Goal: Feedback & Contribution: Leave review/rating

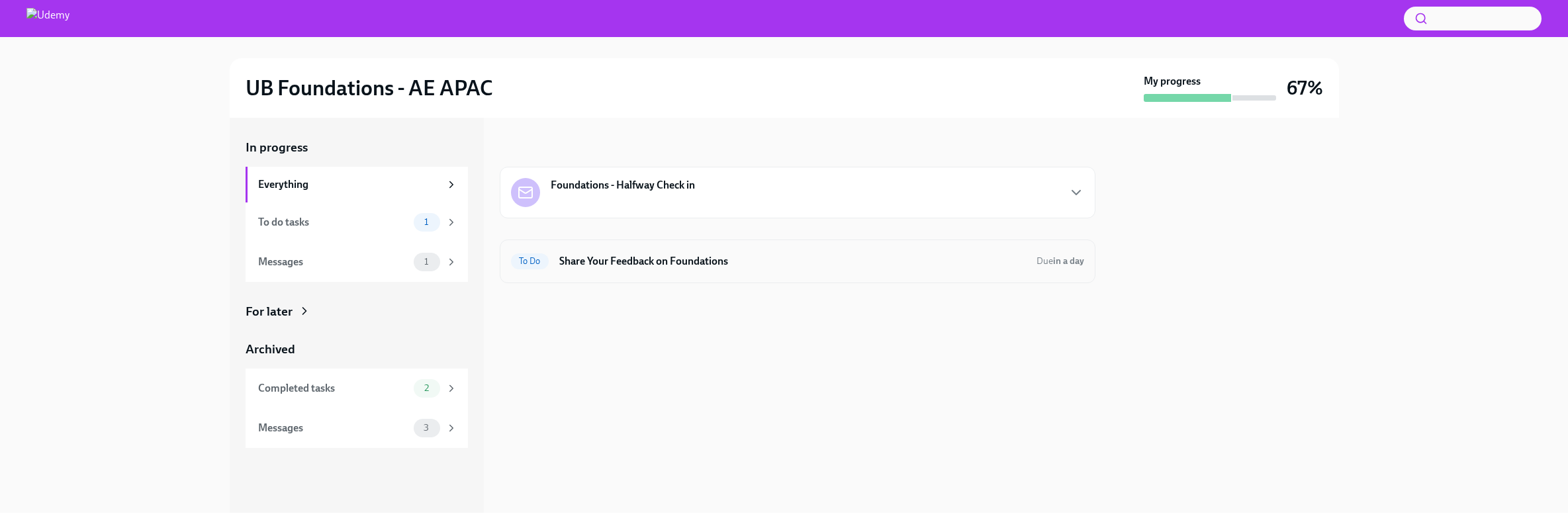
click at [603, 271] on div "To Do Share Your Feedback on Foundations Due in a day" at bounding box center [797, 261] width 573 height 21
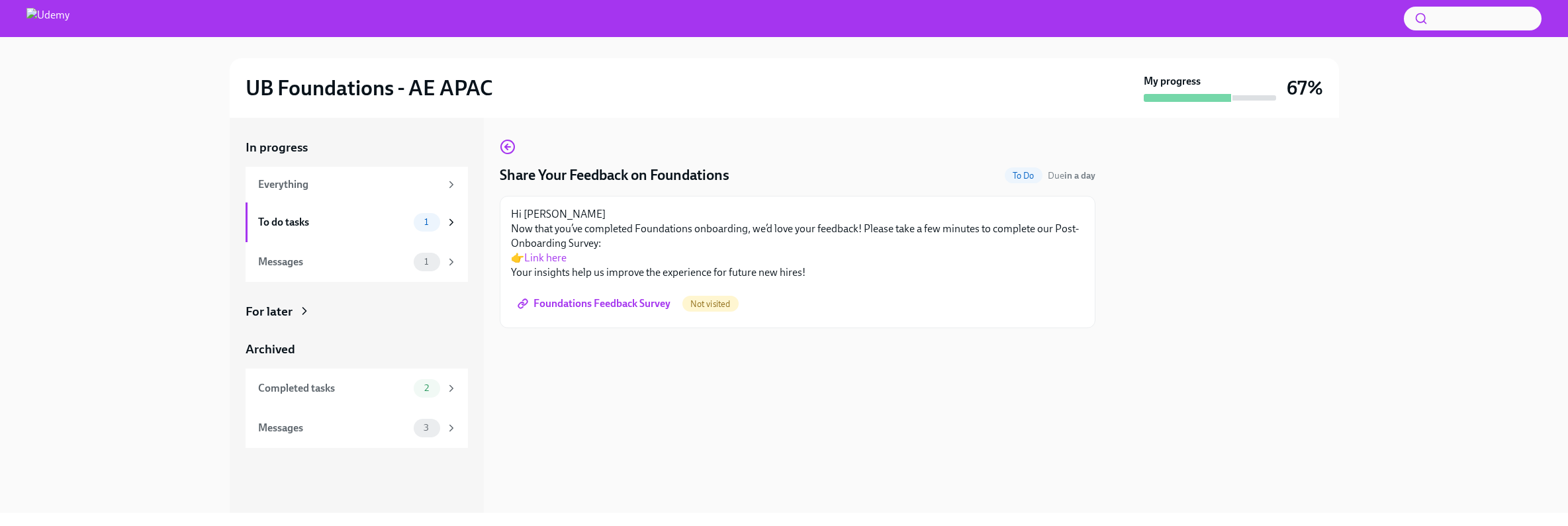
click at [544, 258] on link "Link here" at bounding box center [546, 258] width 42 height 13
click at [628, 301] on span "Foundations Feedback Survey" at bounding box center [596, 303] width 150 height 13
click at [867, 323] on div "Hi Michiko Now that you’ve completed Foundations onboarding, we’d love your fee…" at bounding box center [798, 262] width 596 height 132
